Goal: Find specific page/section: Locate a particular part of the current website

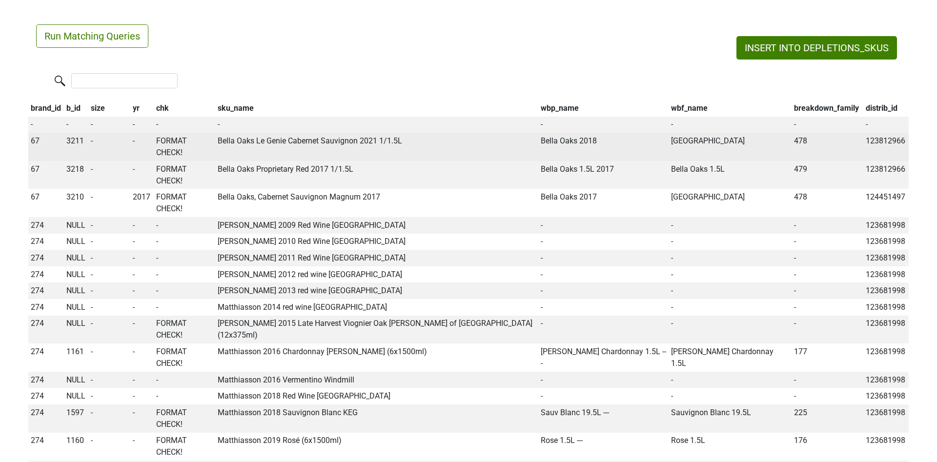
click at [73, 143] on span "3211" at bounding box center [75, 140] width 18 height 9
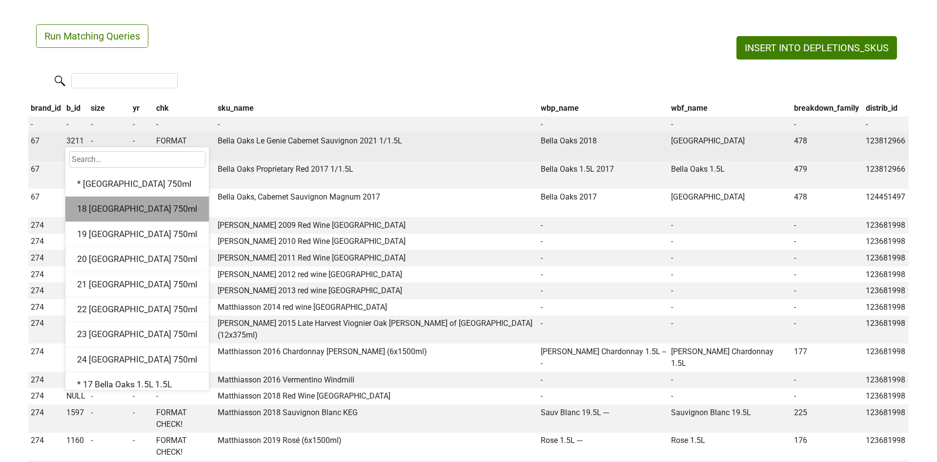
click at [87, 203] on div "18 [GEOGRAPHIC_DATA] 750ml" at bounding box center [137, 209] width 144 height 25
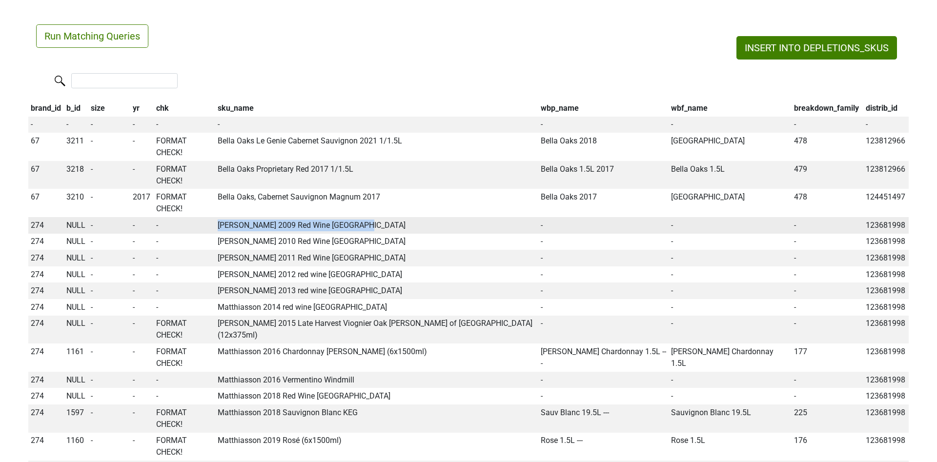
drag, startPoint x: 218, startPoint y: 225, endPoint x: 409, endPoint y: 227, distance: 190.4
click at [409, 227] on td "[PERSON_NAME] 2009 Red Wine [GEOGRAPHIC_DATA]" at bounding box center [376, 225] width 323 height 17
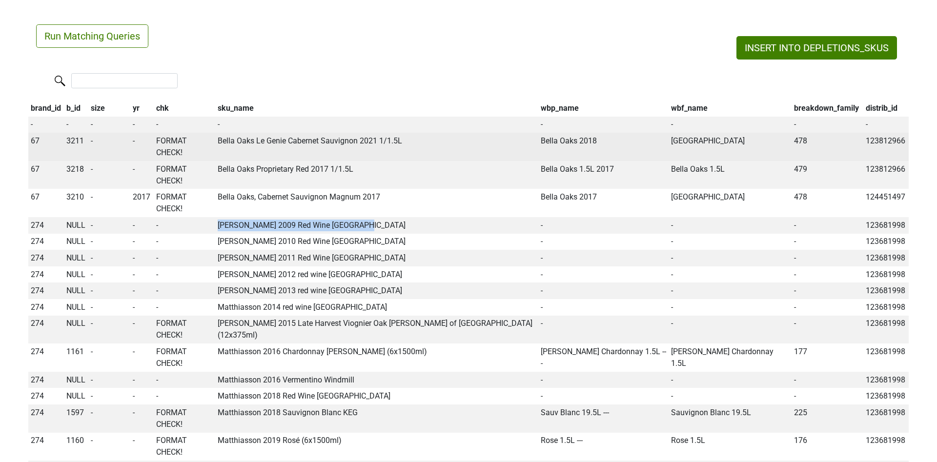
copy td "[PERSON_NAME] 2009 Red Wine [GEOGRAPHIC_DATA]"
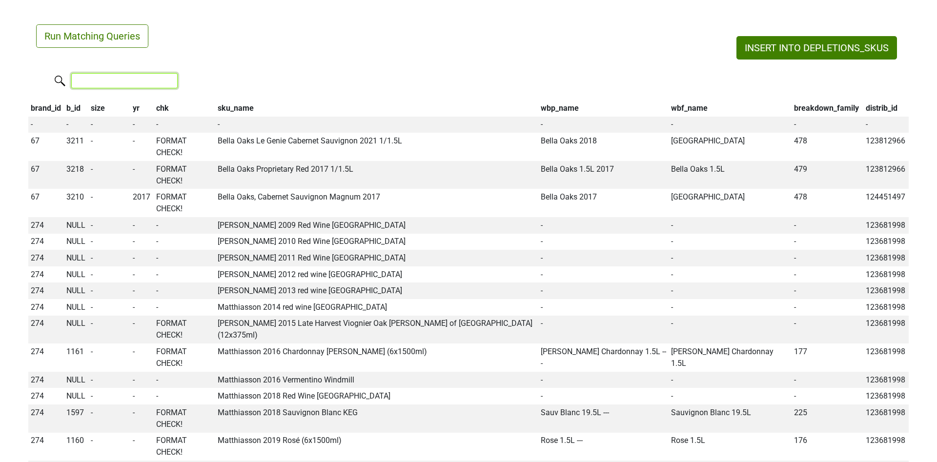
click at [151, 77] on input "search" at bounding box center [124, 80] width 106 height 15
paste input "[PERSON_NAME] 2009 Red Wine [GEOGRAPHIC_DATA]"
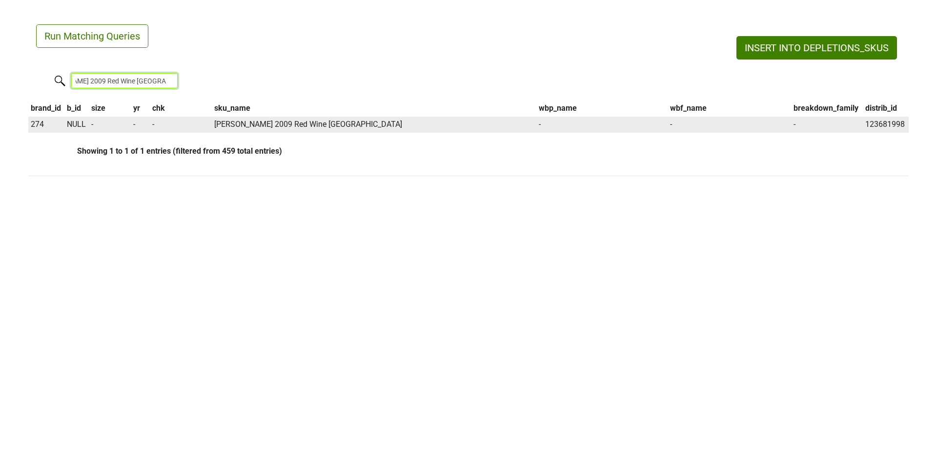
type input "[PERSON_NAME] 2009 Red Wine [GEOGRAPHIC_DATA]"
click at [73, 126] on span "NULL" at bounding box center [76, 124] width 19 height 9
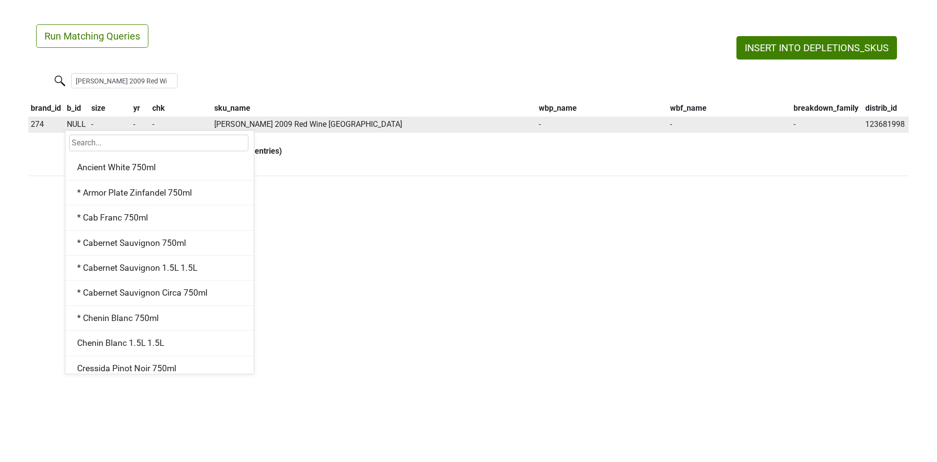
click at [874, 123] on td "123681998" at bounding box center [886, 125] width 46 height 17
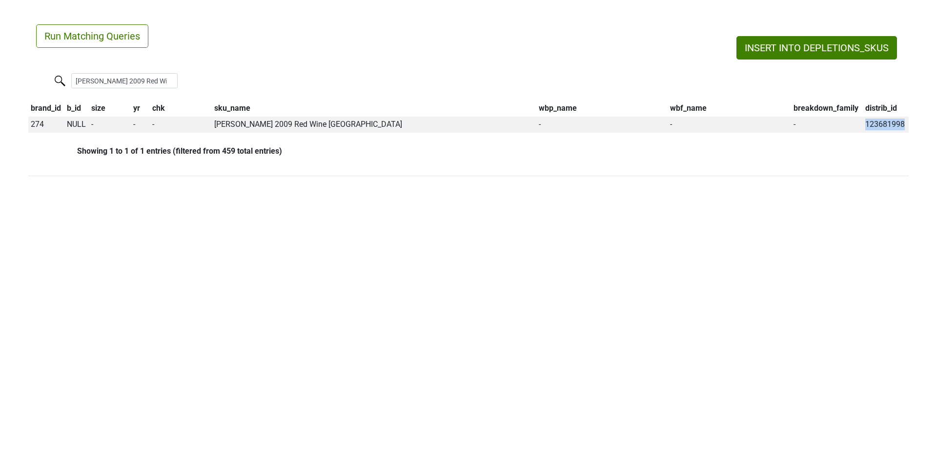
copy td "123681998"
click at [80, 122] on span "NULL" at bounding box center [76, 124] width 19 height 9
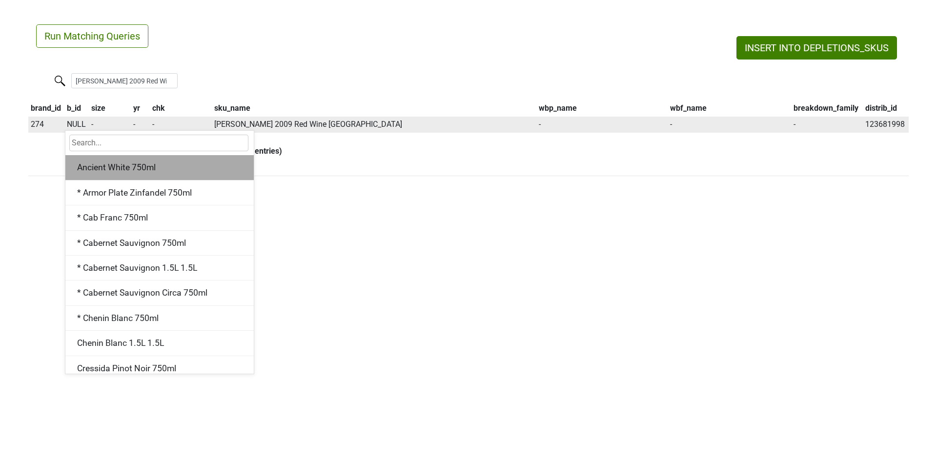
click at [96, 174] on div "Ancient White 750ml" at bounding box center [159, 167] width 188 height 25
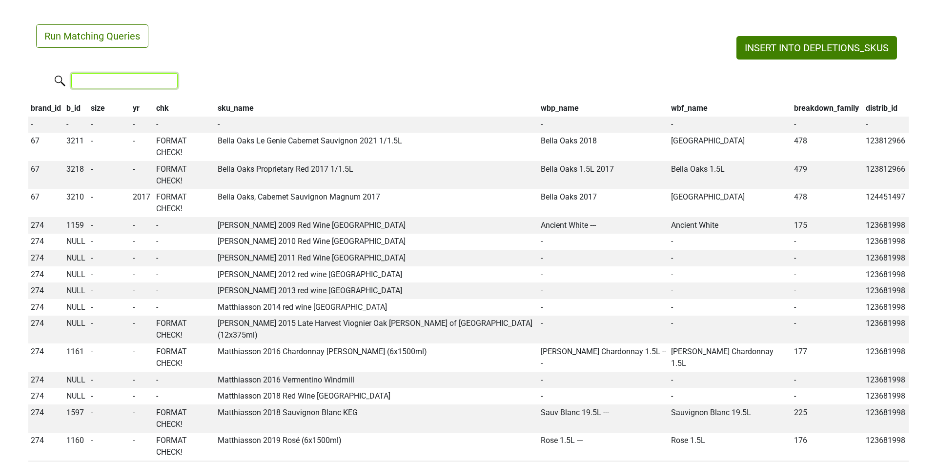
click at [127, 75] on input "search" at bounding box center [124, 80] width 106 height 15
paste input "123681998"
type input "123681998"
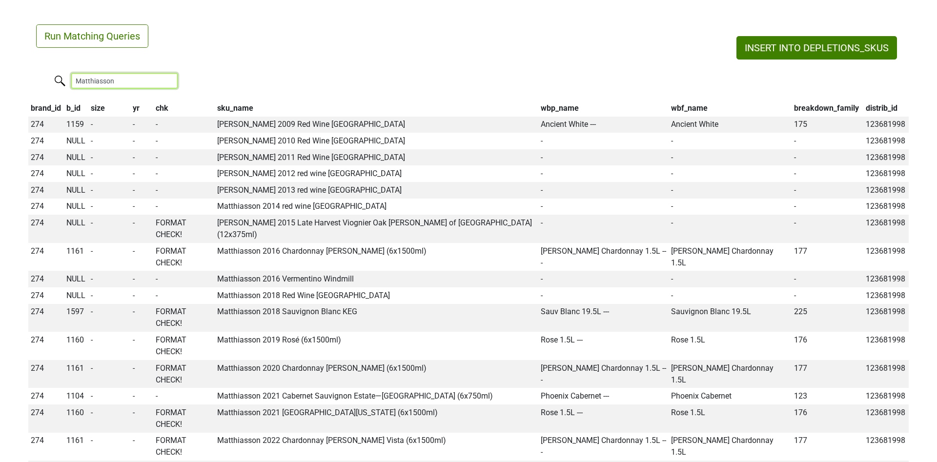
type input "Matthiasson"
click at [666, 26] on div "Run Matching Queries" at bounding box center [468, 35] width 865 height 23
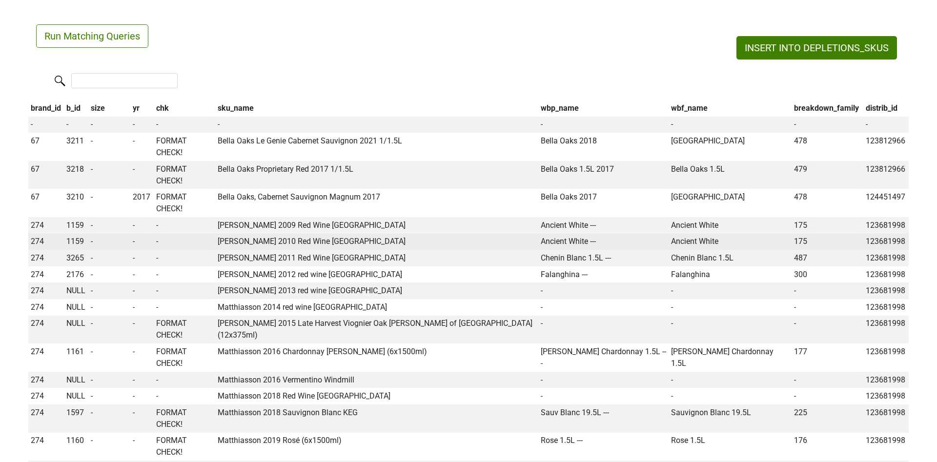
scroll to position [12, 0]
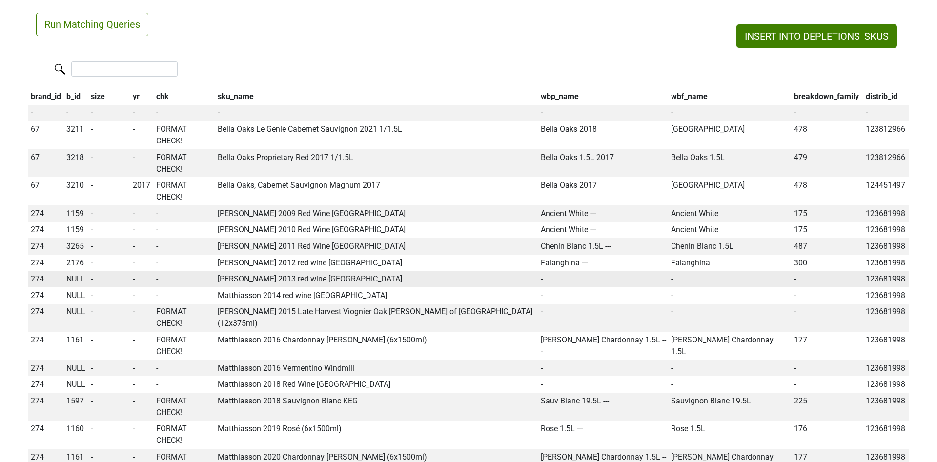
click at [71, 275] on span "NULL" at bounding box center [75, 278] width 19 height 9
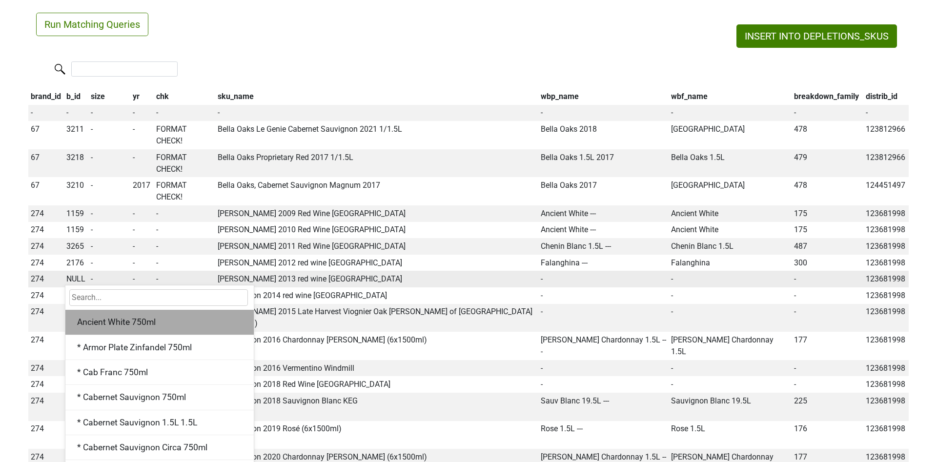
click at [116, 321] on div "Ancient White 750ml" at bounding box center [159, 322] width 188 height 25
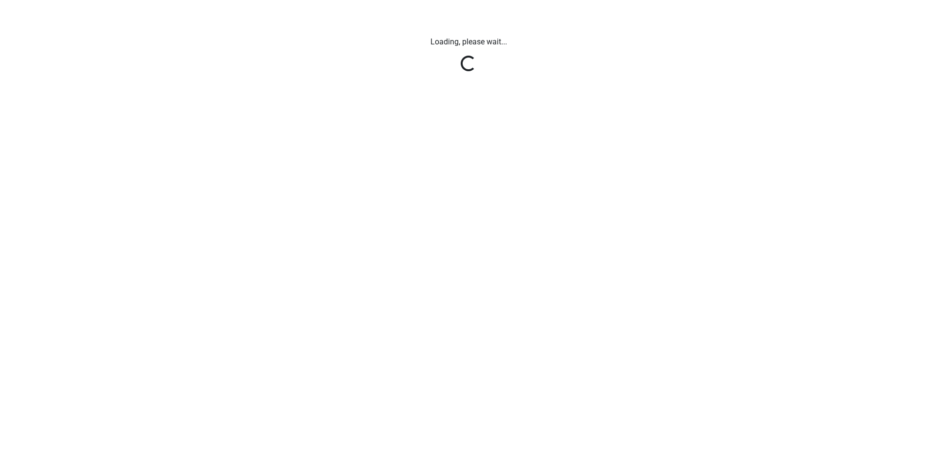
scroll to position [0, 0]
